Goal: Task Accomplishment & Management: Manage account settings

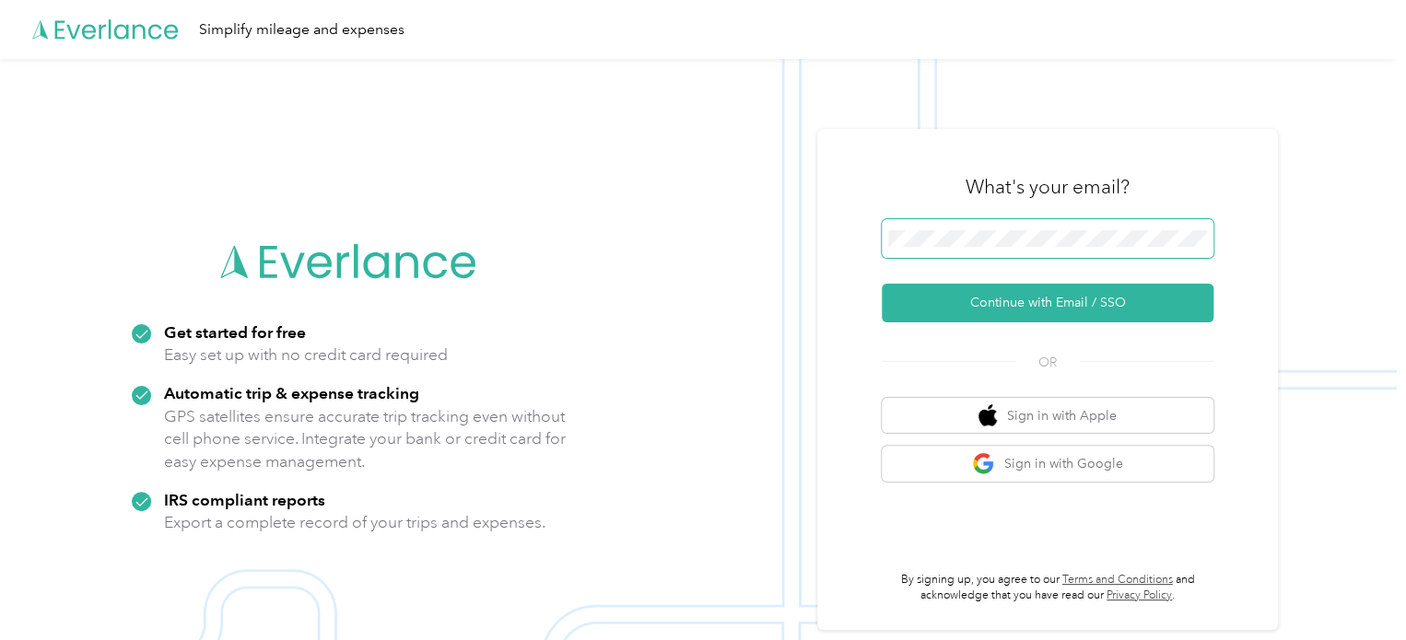
click at [1094, 257] on span at bounding box center [1047, 238] width 332 height 39
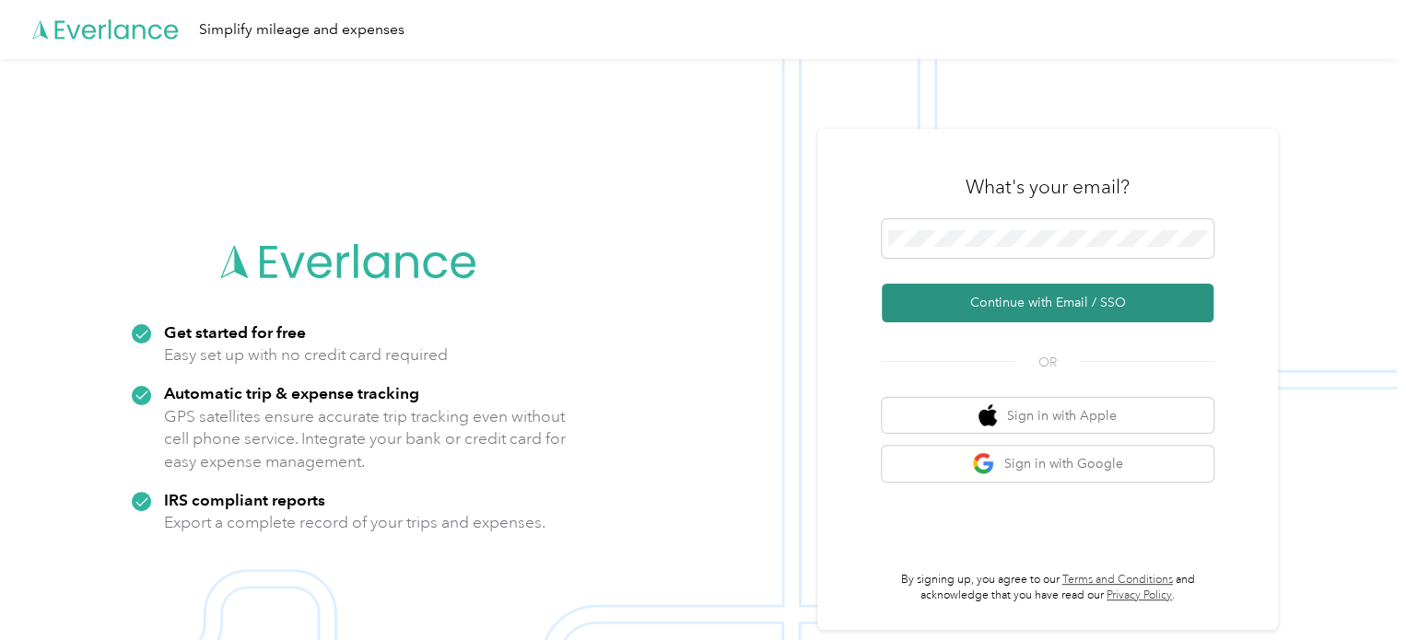
click at [1001, 298] on button "Continue with Email / SSO" at bounding box center [1047, 303] width 332 height 39
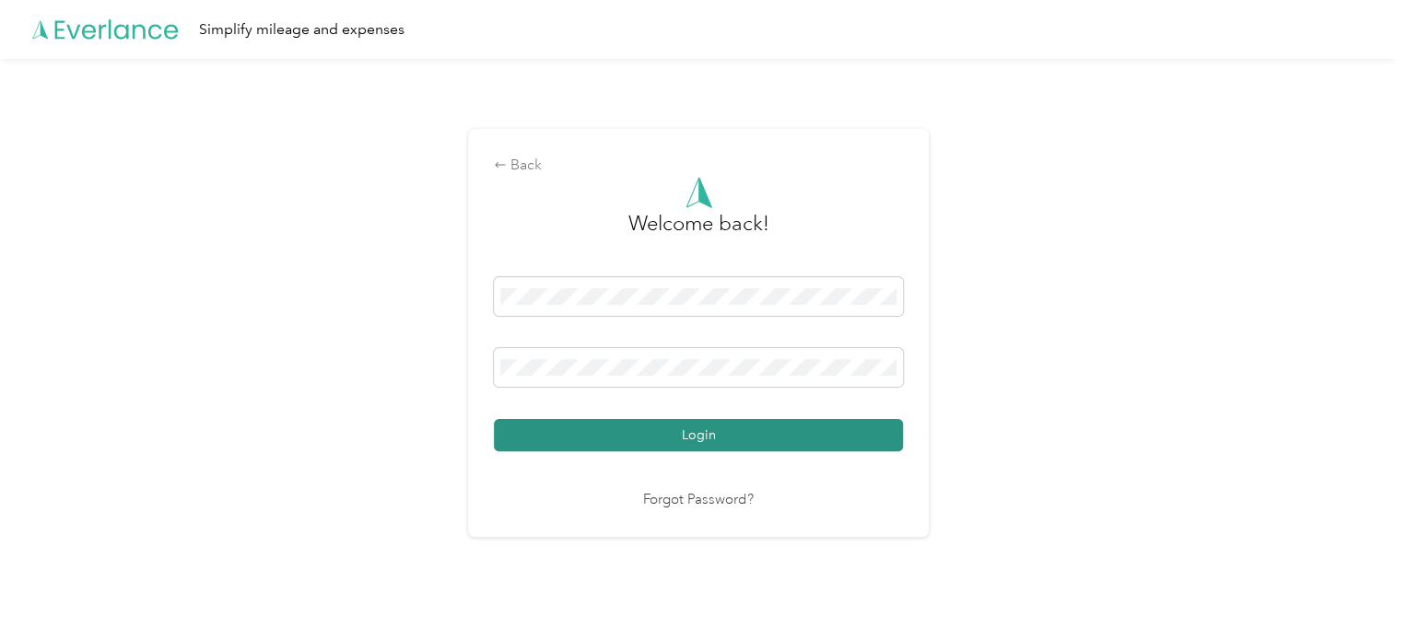
click at [667, 430] on button "Login" at bounding box center [698, 435] width 409 height 32
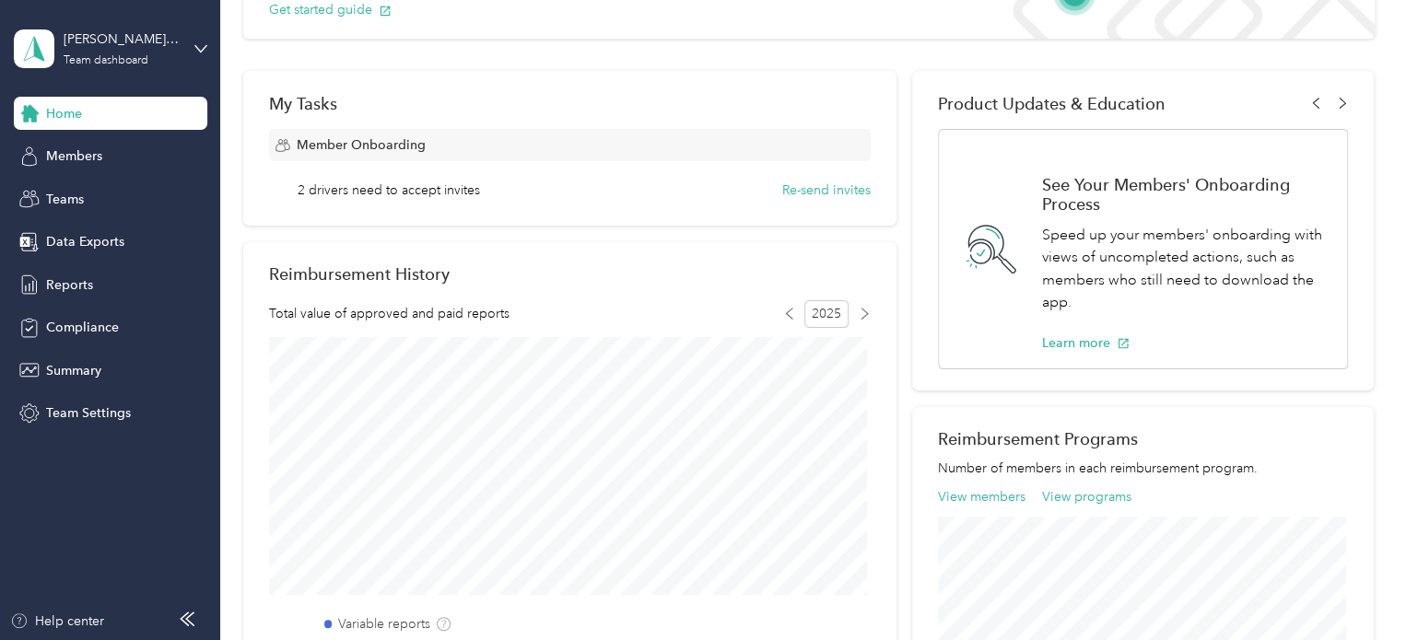
scroll to position [92, 0]
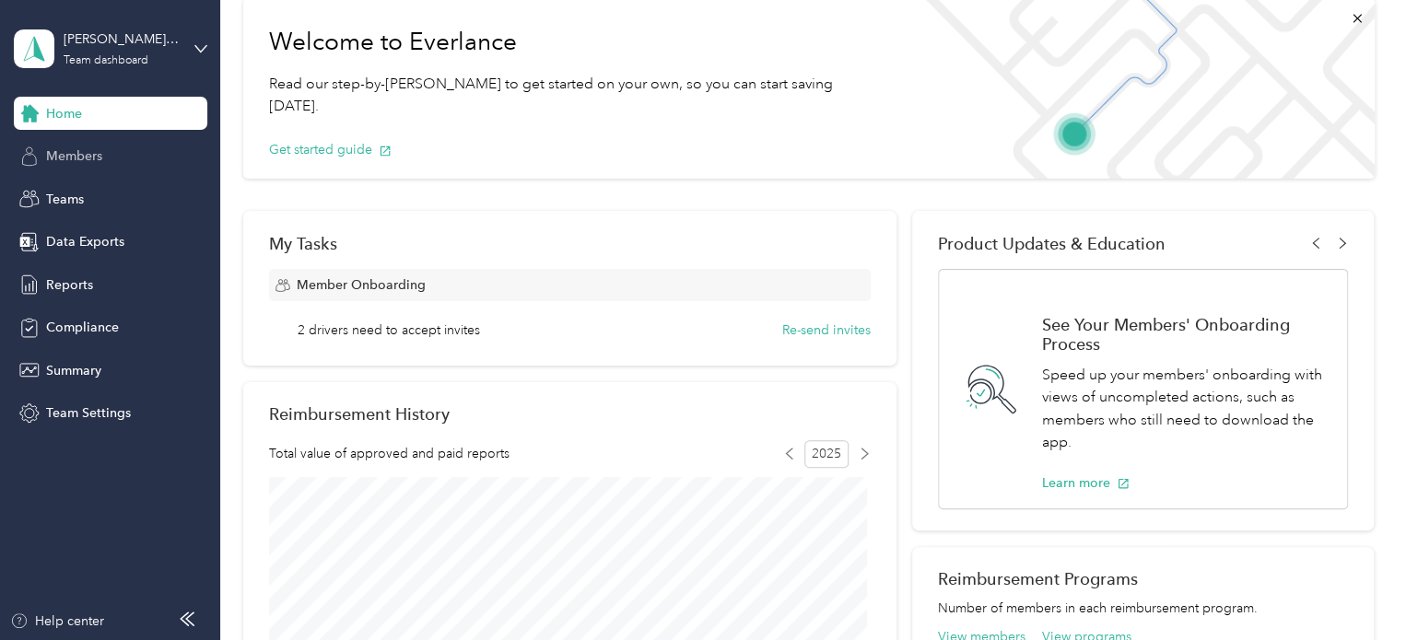
click at [56, 157] on span "Members" at bounding box center [74, 155] width 56 height 19
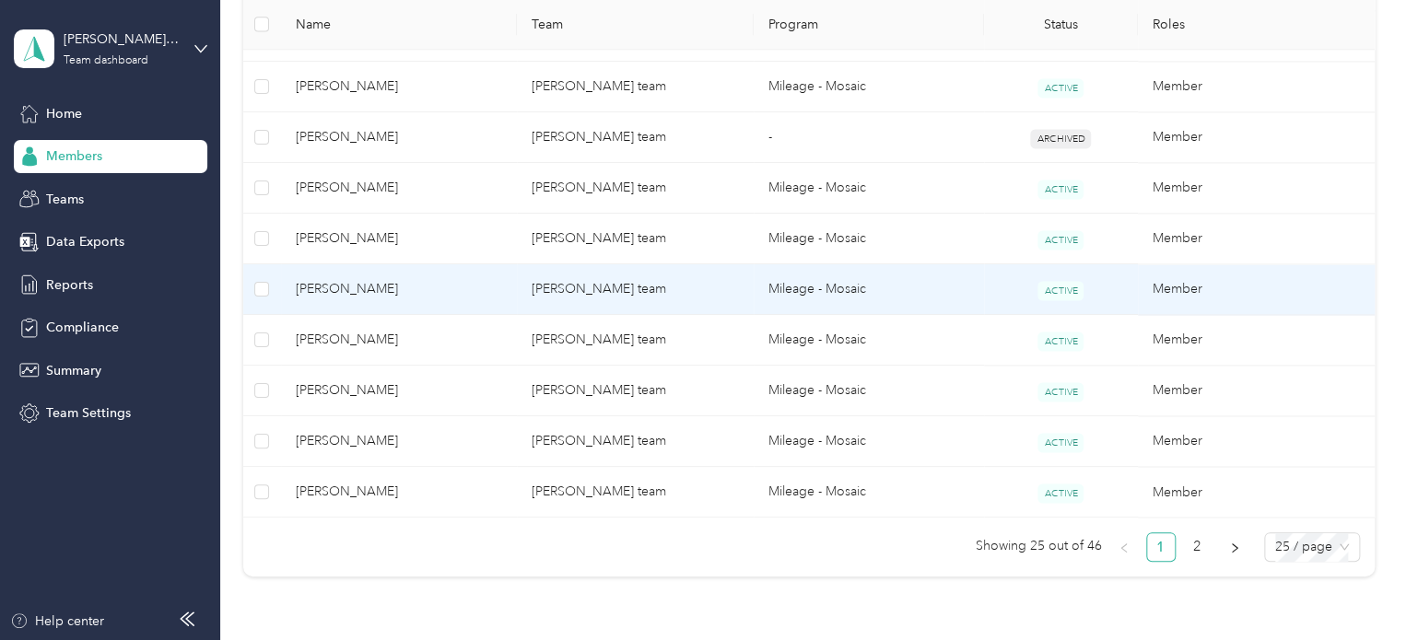
scroll to position [1382, 0]
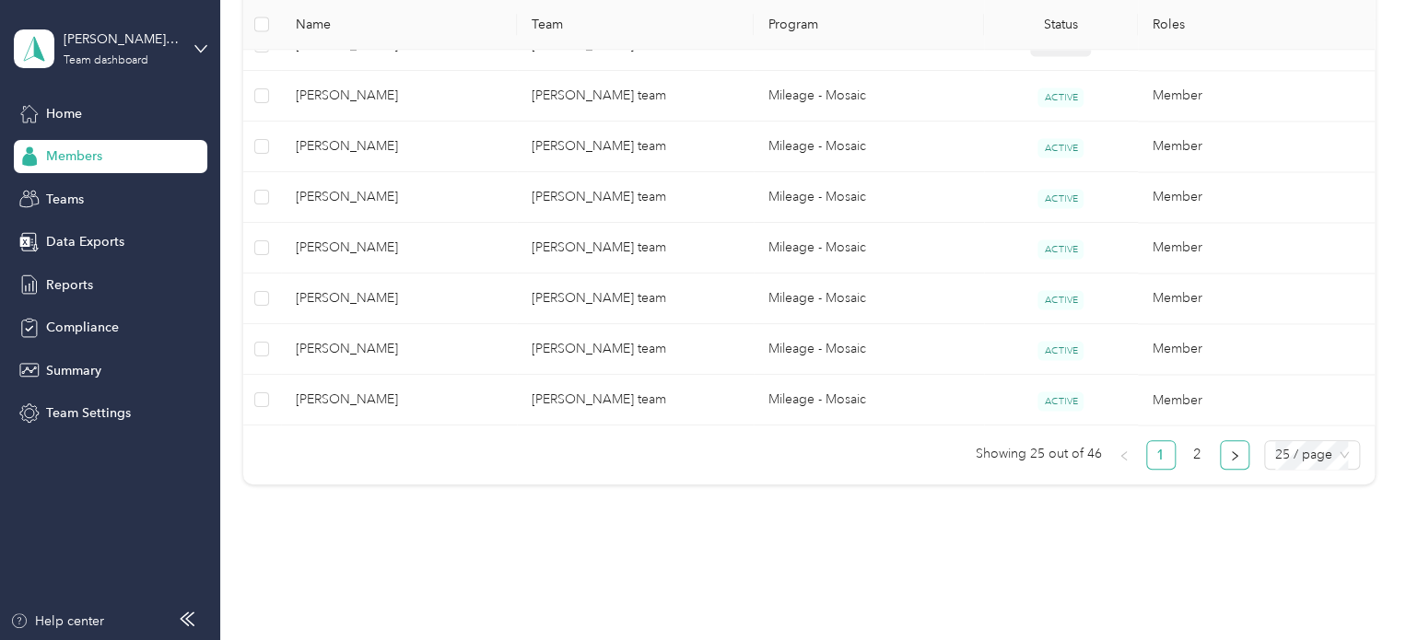
click at [1229, 450] on icon "right" at bounding box center [1234, 455] width 11 height 11
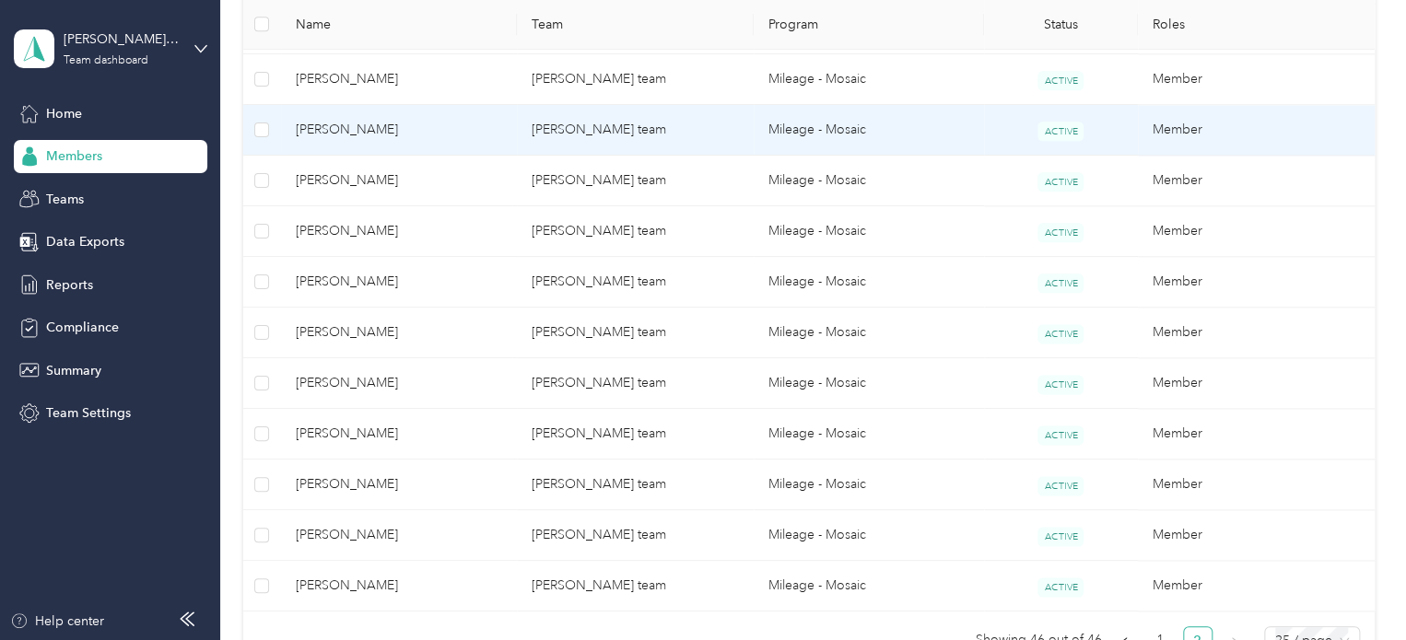
scroll to position [949, 0]
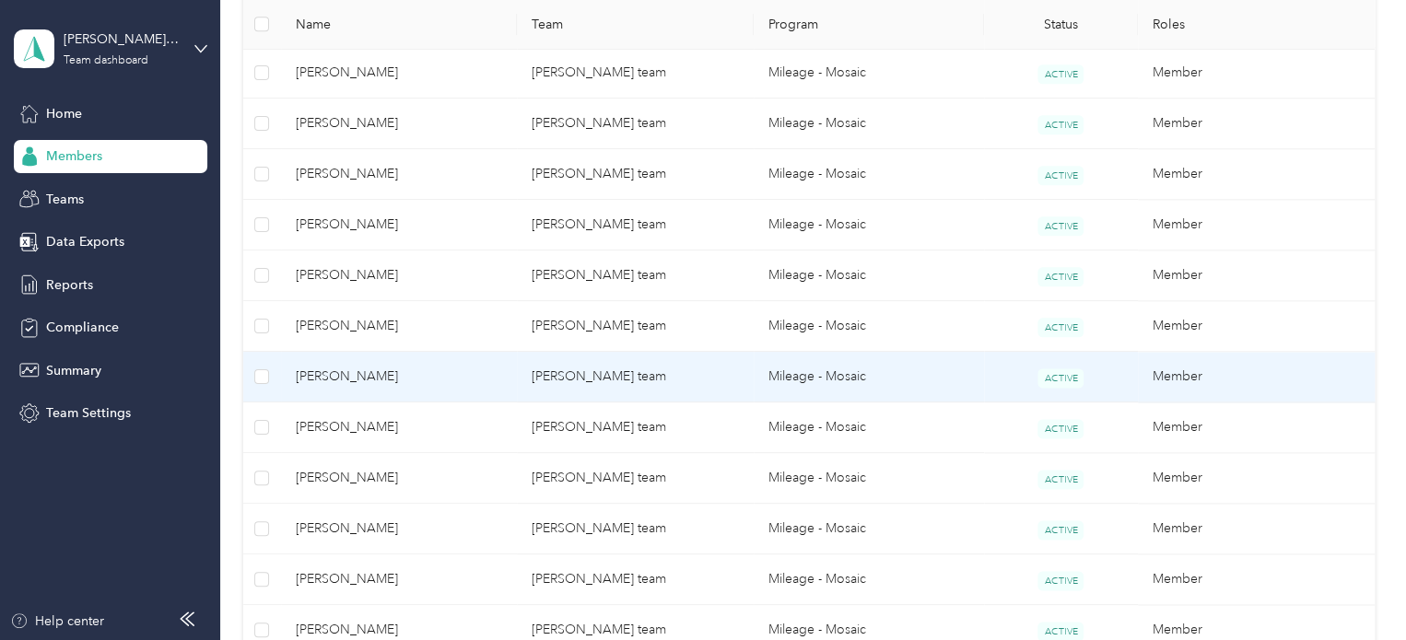
click at [328, 373] on span "[PERSON_NAME]" at bounding box center [399, 377] width 207 height 20
